Goal: Task Accomplishment & Management: Manage account settings

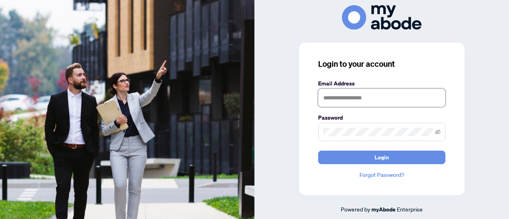
drag, startPoint x: 333, startPoint y: 97, endPoint x: 349, endPoint y: 104, distance: 18.0
click at [333, 97] on input "text" at bounding box center [381, 98] width 127 height 18
type input "**********"
click at [318, 151] on button "Login" at bounding box center [381, 158] width 127 height 14
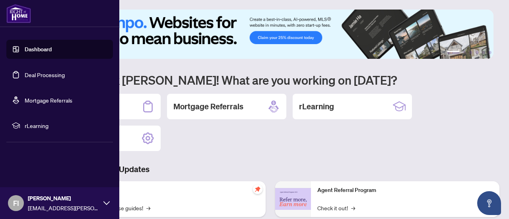
click at [36, 76] on link "Deal Processing" at bounding box center [45, 74] width 40 height 7
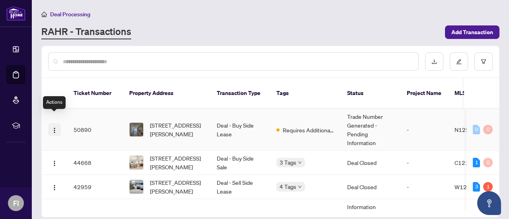
click at [54, 127] on img "button" at bounding box center [54, 130] width 6 height 6
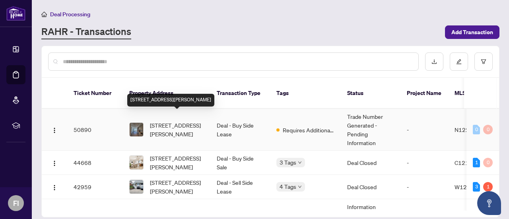
click at [158, 121] on span "[STREET_ADDRESS][PERSON_NAME]" at bounding box center [177, 129] width 54 height 17
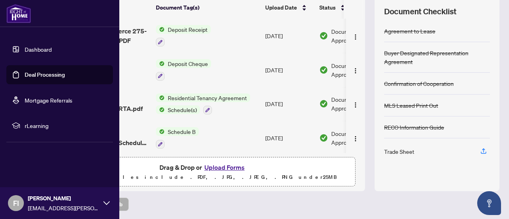
click at [31, 76] on link "Deal Processing" at bounding box center [45, 74] width 40 height 7
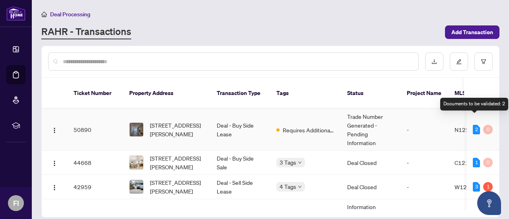
click at [473, 125] on div "2" at bounding box center [476, 130] width 7 height 10
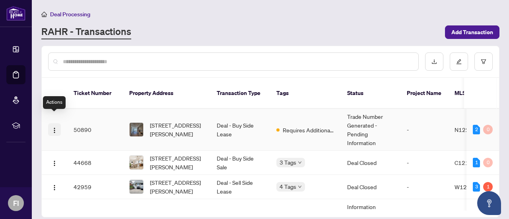
click at [53, 127] on img "button" at bounding box center [54, 130] width 6 height 6
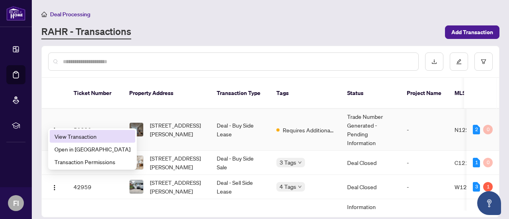
click at [73, 138] on span "View Transaction" at bounding box center [92, 136] width 76 height 9
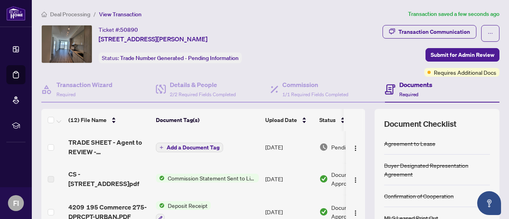
click at [46, 144] on td at bounding box center [53, 147] width 24 height 32
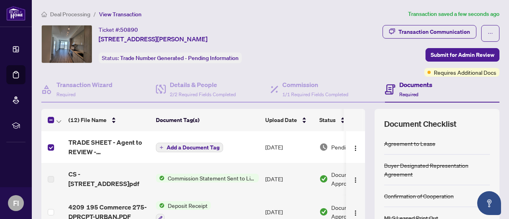
click at [189, 145] on span "Add a Document Tag" at bounding box center [193, 148] width 53 height 6
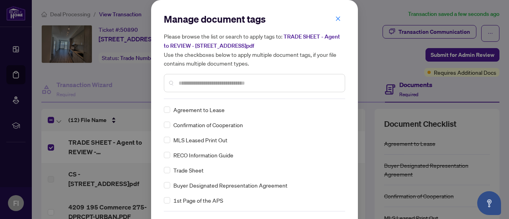
drag, startPoint x: 337, startPoint y: 19, endPoint x: 290, endPoint y: 23, distance: 47.1
click at [335, 19] on icon "close" at bounding box center [338, 19] width 6 height 6
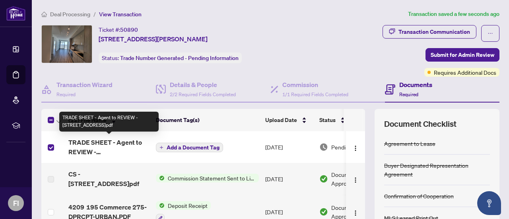
click at [95, 147] on span "TRADE SHEET - Agent to REVIEW - [STREET_ADDRESS]pdf" at bounding box center [108, 147] width 81 height 19
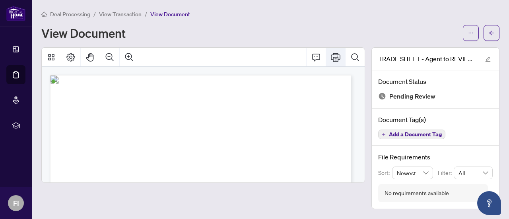
click at [334, 54] on icon "Print" at bounding box center [336, 57] width 10 height 9
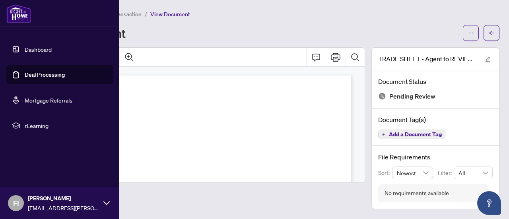
click at [25, 74] on link "Deal Processing" at bounding box center [45, 74] width 40 height 7
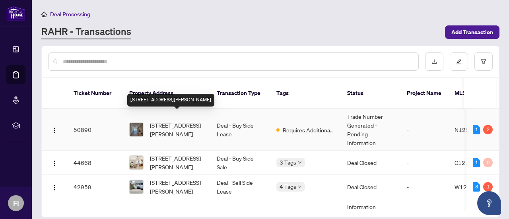
click at [160, 121] on span "[STREET_ADDRESS][PERSON_NAME]" at bounding box center [177, 129] width 54 height 17
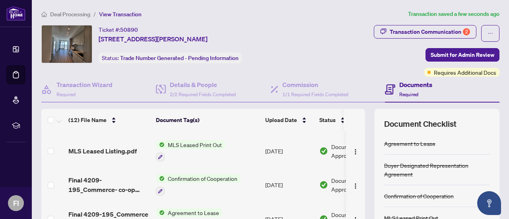
scroll to position [271, 0]
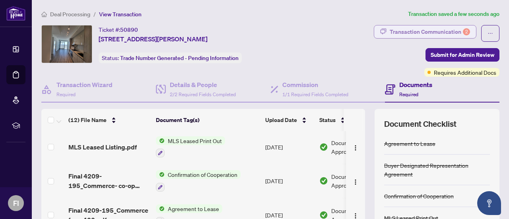
click at [421, 32] on div "Transaction Communication 2" at bounding box center [430, 31] width 80 height 13
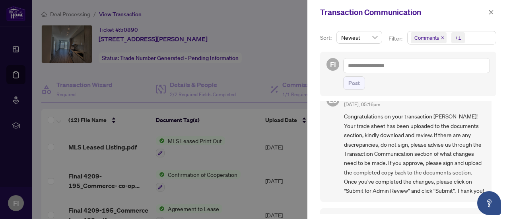
scroll to position [159, 0]
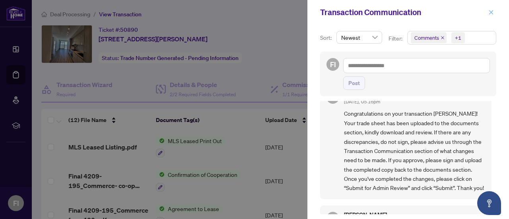
click at [492, 11] on icon "close" at bounding box center [491, 13] width 6 height 6
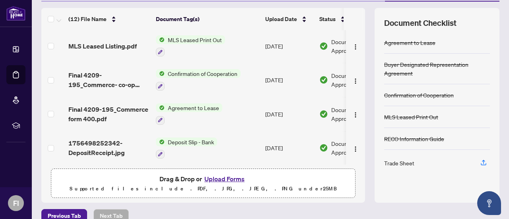
scroll to position [112, 0]
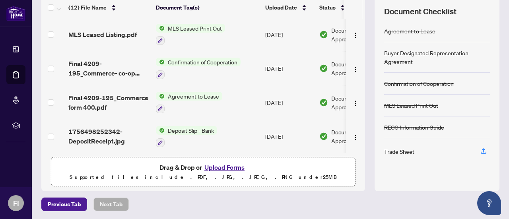
click at [213, 166] on button "Upload Forms" at bounding box center [224, 167] width 45 height 10
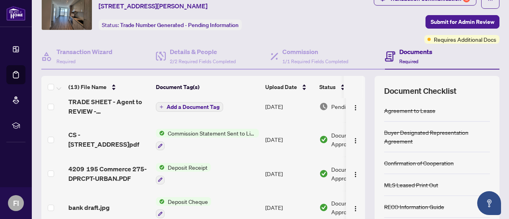
scroll to position [0, 0]
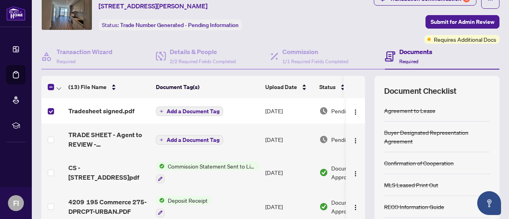
click at [182, 109] on span "Add a Document Tag" at bounding box center [193, 112] width 53 height 6
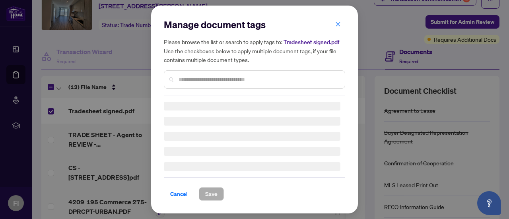
click at [182, 81] on div at bounding box center [254, 79] width 181 height 18
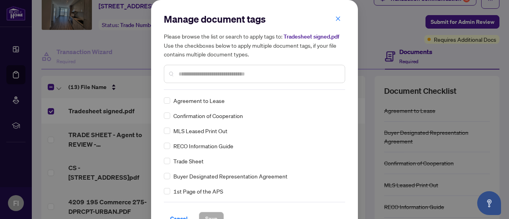
click at [205, 72] on input "text" at bounding box center [258, 74] width 160 height 9
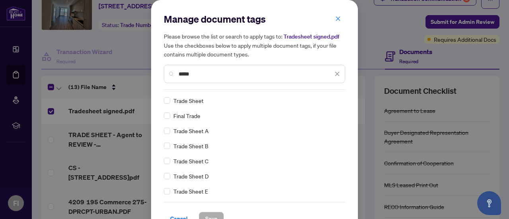
type input "*****"
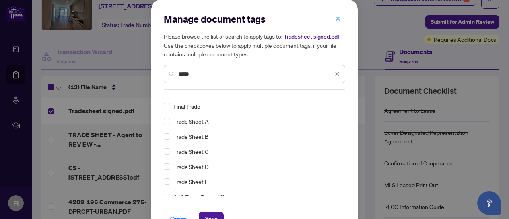
scroll to position [15, 0]
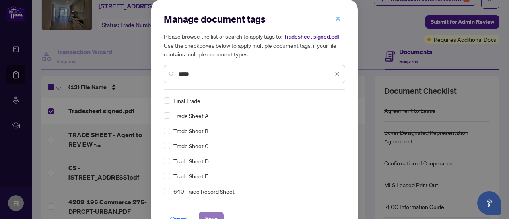
drag, startPoint x: 208, startPoint y: 215, endPoint x: 202, endPoint y: 207, distance: 10.1
click at [208, 215] on span "Save" at bounding box center [211, 218] width 12 height 13
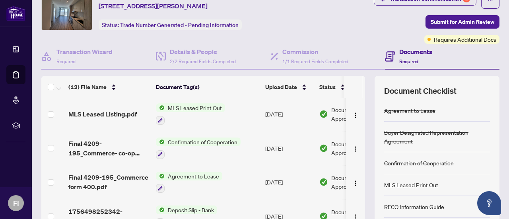
scroll to position [112, 0]
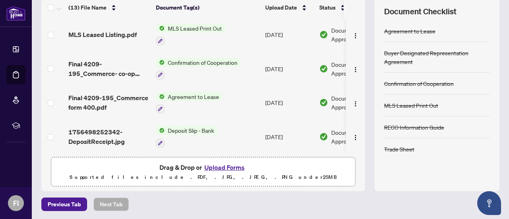
click at [224, 166] on button "Upload Forms" at bounding box center [224, 167] width 45 height 10
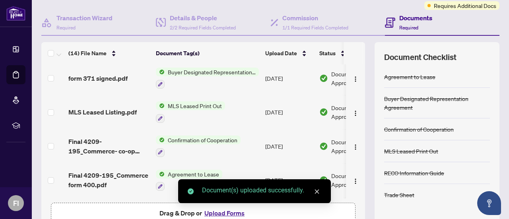
scroll to position [0, 0]
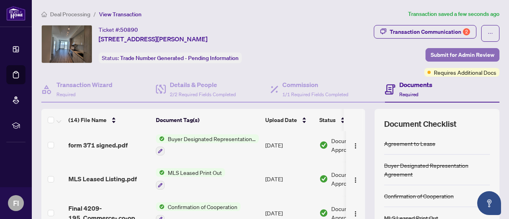
click at [460, 52] on span "Submit for Admin Review" at bounding box center [462, 54] width 64 height 13
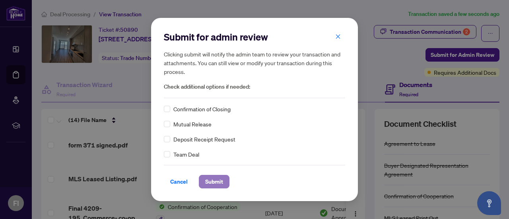
click at [210, 184] on span "Submit" at bounding box center [214, 181] width 18 height 13
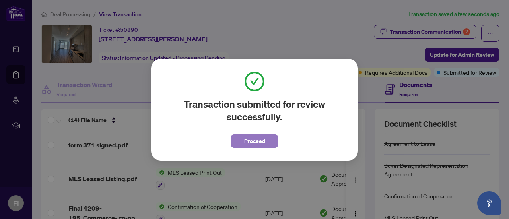
click at [248, 140] on span "Proceed" at bounding box center [254, 141] width 21 height 13
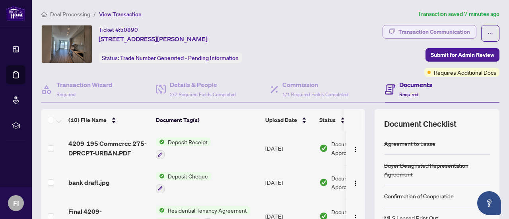
click at [431, 27] on div "Transaction Communication" at bounding box center [434, 31] width 72 height 13
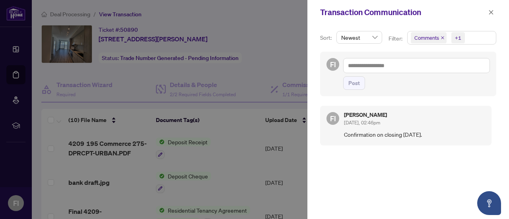
scroll to position [1, 0]
click at [489, 11] on icon "close" at bounding box center [491, 13] width 6 height 6
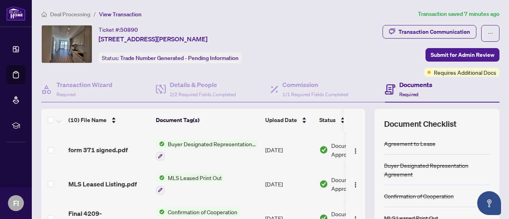
scroll to position [206, 0]
